Goal: Task Accomplishment & Management: Manage account settings

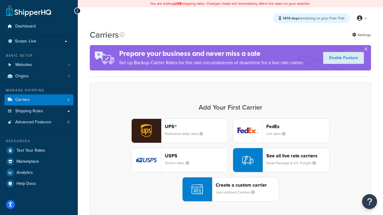
click at [230, 160] on div "UPS® Published daily rates FedEx List rates USPS Online rates See all live rate…" at bounding box center [230, 160] width 268 height 83
click at [297, 127] on header "FedEx" at bounding box center [297, 127] width 63 height 6
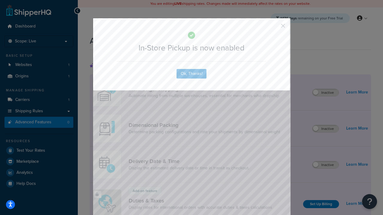
scroll to position [194, 0]
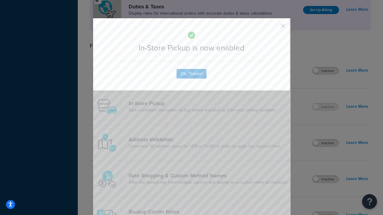
click at [274, 28] on button "button" at bounding box center [273, 27] width 1 height 1
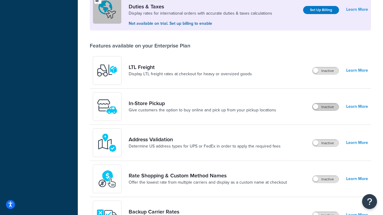
scroll to position [183, 0]
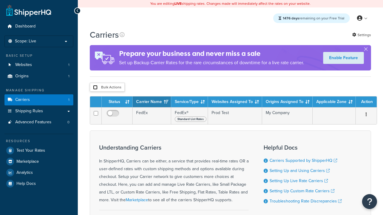
click at [95, 88] on input "checkbox" at bounding box center [95, 87] width 4 height 4
checkbox input "true"
click at [0, 0] on button "Delete" at bounding box center [0, 0] width 0 height 0
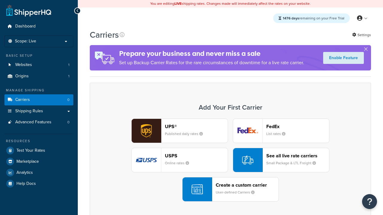
click at [230, 160] on div "UPS® Published daily rates FedEx List rates USPS Online rates See all live rate…" at bounding box center [230, 160] width 268 height 83
click at [230, 190] on div "Create a custom carrier User-defined Carriers" at bounding box center [246, 189] width 63 height 14
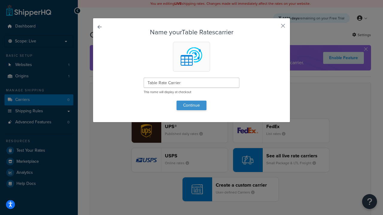
type input "Table Rate Carrier"
click at [191, 105] on button "Continue" at bounding box center [191, 106] width 30 height 10
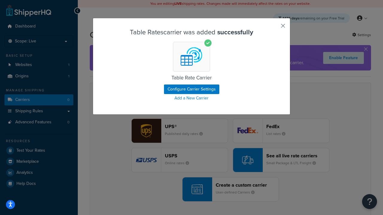
click at [274, 28] on button "button" at bounding box center [273, 27] width 1 height 1
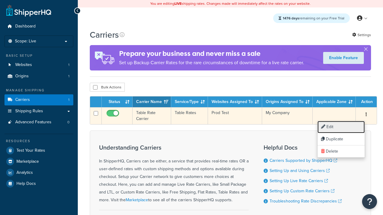
click at [340, 127] on link "Edit" at bounding box center [340, 127] width 47 height 12
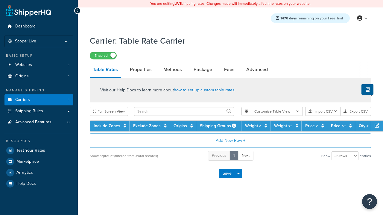
select select "25"
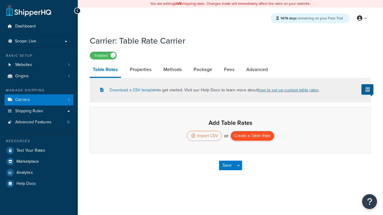
click at [252, 137] on button "Create a Table Rate" at bounding box center [251, 136] width 43 height 10
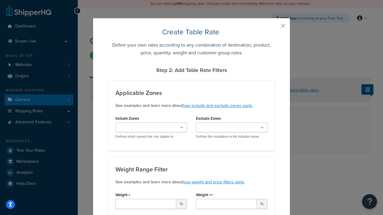
scroll to position [373, 0]
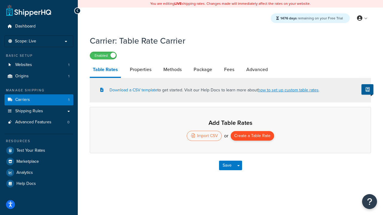
select select "25"
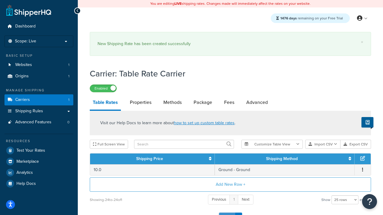
click at [227, 213] on button "Save" at bounding box center [227, 218] width 16 height 10
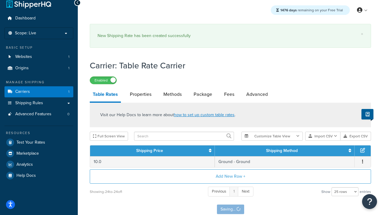
scroll to position [0, 0]
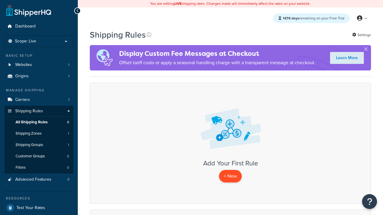
click at [230, 177] on p "+ New" at bounding box center [230, 176] width 23 height 12
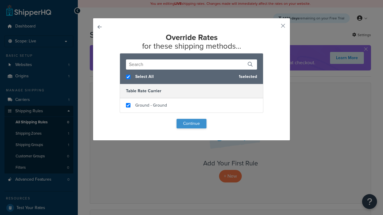
click at [191, 124] on button "Continue" at bounding box center [191, 124] width 30 height 10
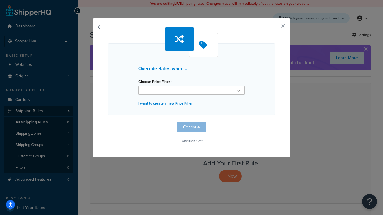
scroll to position [0, 0]
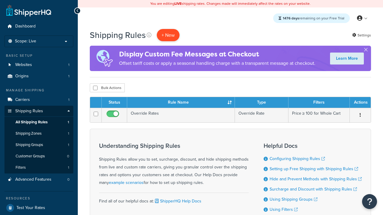
click at [167, 35] on p "+ New" at bounding box center [168, 35] width 23 height 12
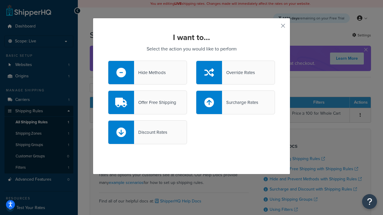
click at [147, 103] on div "Offer Free Shipping" at bounding box center [155, 102] width 42 height 8
click at [0, 0] on input "Offer Free Shipping" at bounding box center [0, 0] width 0 height 0
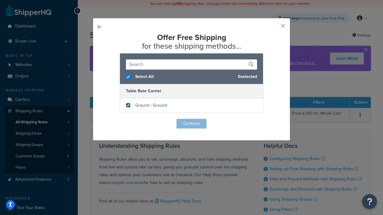
click at [128, 105] on input "checkbox" at bounding box center [128, 105] width 4 height 4
checkbox input "true"
click at [191, 124] on button "Continue" at bounding box center [191, 124] width 30 height 10
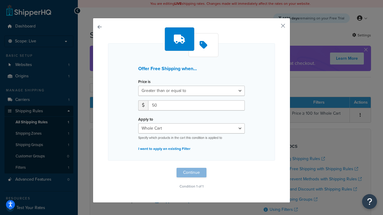
type input "50"
click at [191, 172] on button "Continue" at bounding box center [191, 173] width 30 height 10
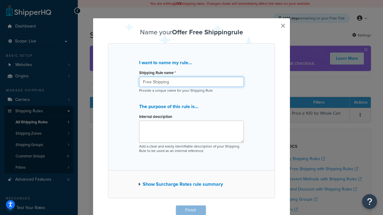
type input "Free Shipping"
click at [190, 210] on button "Finish" at bounding box center [191, 211] width 30 height 10
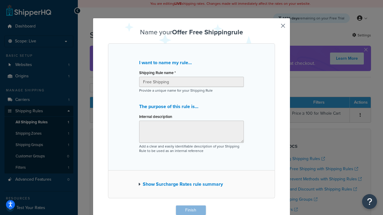
scroll to position [0, 0]
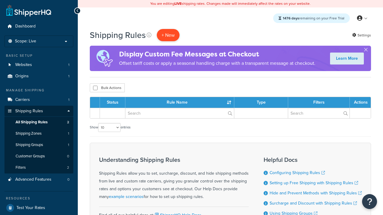
click at [167, 35] on p "+ New" at bounding box center [168, 35] width 23 height 12
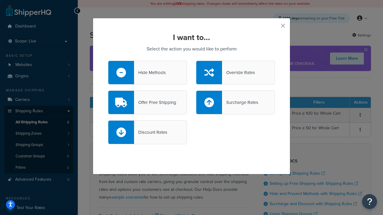
click at [235, 103] on div "Surcharge Rates" at bounding box center [240, 102] width 36 height 8
click at [0, 0] on input "Surcharge Rates" at bounding box center [0, 0] width 0 height 0
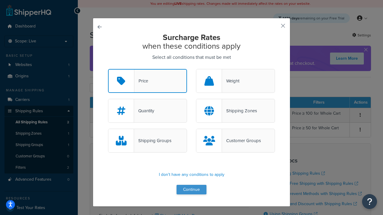
click at [191, 190] on button "Continue" at bounding box center [191, 190] width 30 height 10
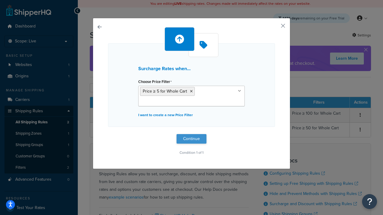
click at [191, 139] on button "Continue" at bounding box center [191, 139] width 30 height 10
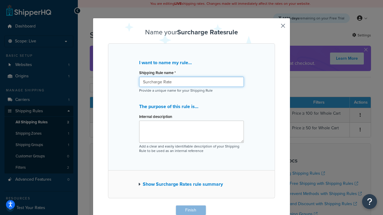
type input "Surcharge Rate"
click at [190, 210] on button "Finish" at bounding box center [191, 211] width 30 height 10
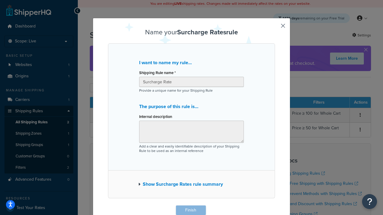
scroll to position [0, 0]
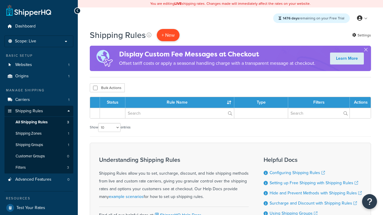
click at [167, 35] on p "+ New" at bounding box center [168, 35] width 23 height 12
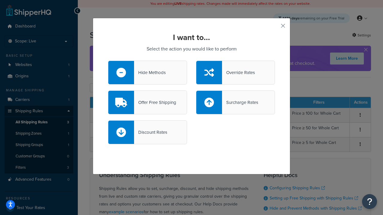
click at [147, 132] on div "Discount Rates" at bounding box center [150, 132] width 33 height 8
click at [0, 0] on input "Discount Rates" at bounding box center [0, 0] width 0 height 0
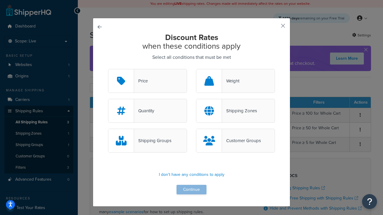
click at [147, 81] on div "Price" at bounding box center [141, 81] width 14 height 8
click at [0, 0] on input "Price" at bounding box center [0, 0] width 0 height 0
click at [191, 190] on button "Continue" at bounding box center [191, 190] width 30 height 10
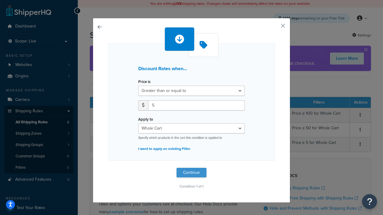
type input "5"
click at [191, 172] on button "Continue" at bounding box center [191, 173] width 30 height 10
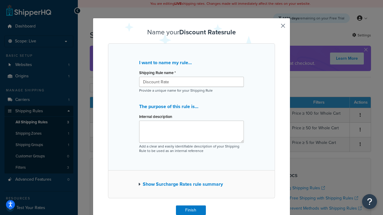
scroll to position [0, 0]
type input "Discount Rate"
click at [190, 210] on button "Finish" at bounding box center [191, 210] width 30 height 10
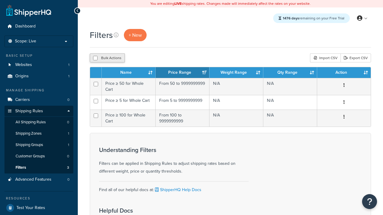
click at [107, 59] on button "Bulk Actions" at bounding box center [107, 57] width 35 height 9
checkbox input "true"
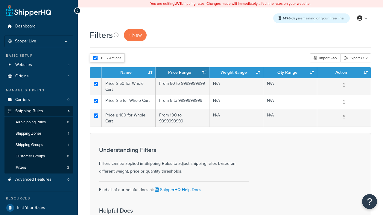
click at [0, 0] on button "Delete" at bounding box center [0, 0] width 0 height 0
